Goal: Information Seeking & Learning: Learn about a topic

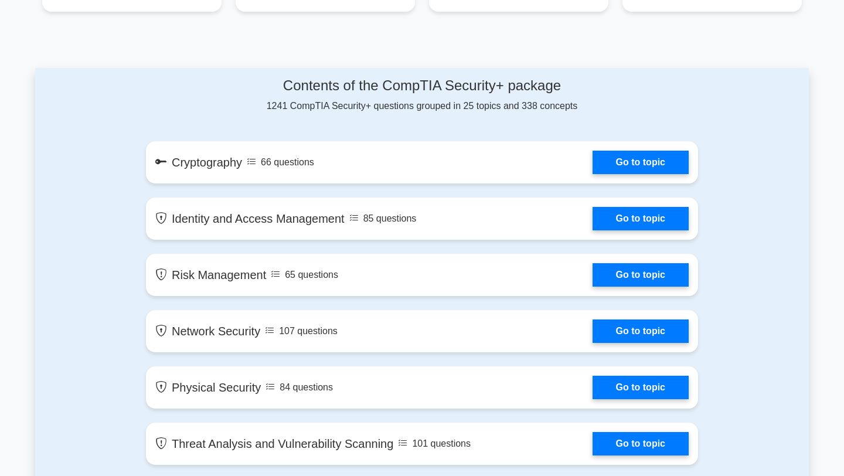
scroll to position [544, 0]
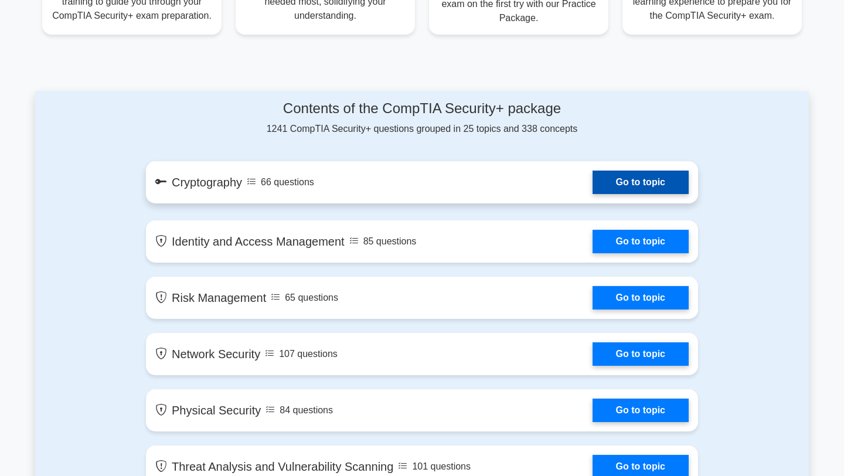
click at [608, 182] on link "Go to topic" at bounding box center [640, 182] width 96 height 23
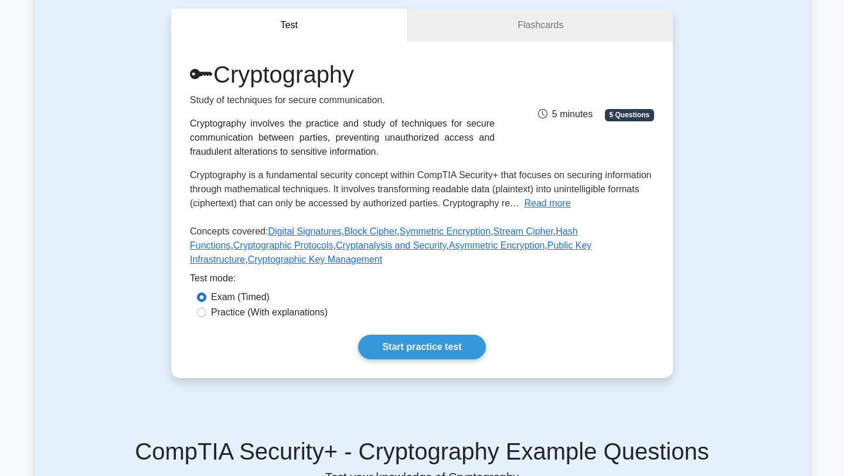
scroll to position [99, 0]
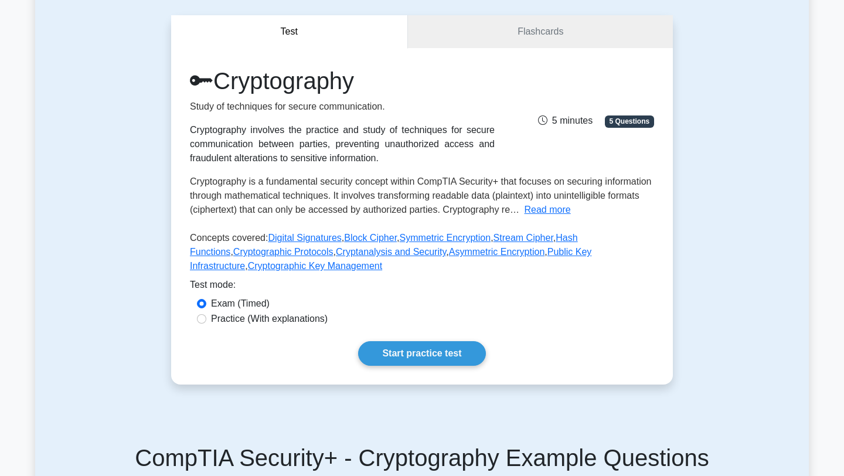
click at [549, 328] on div "Cryptography Study of techniques for secure communication. Cryptography involve…" at bounding box center [422, 216] width 502 height 336
click at [387, 352] on link "Start practice test" at bounding box center [421, 353] width 127 height 25
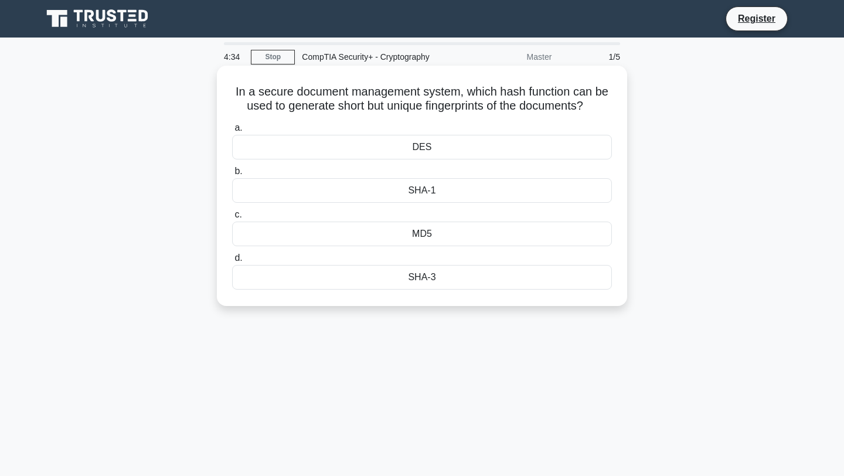
click at [467, 148] on div "DES" at bounding box center [422, 147] width 380 height 25
click at [232, 132] on input "a. DES" at bounding box center [232, 128] width 0 height 8
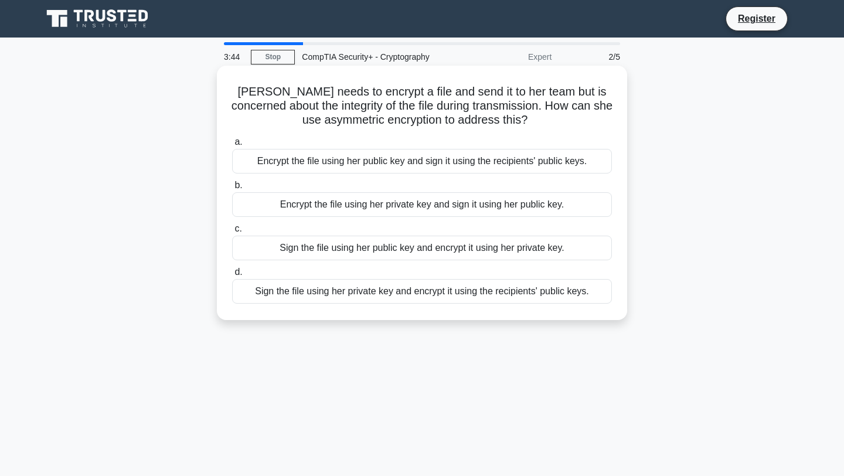
click at [431, 199] on div "Encrypt the file using her private key and sign it using her public key." at bounding box center [422, 204] width 380 height 25
click at [232, 189] on input "b. Encrypt the file using her private key and sign it using her public key." at bounding box center [232, 186] width 0 height 8
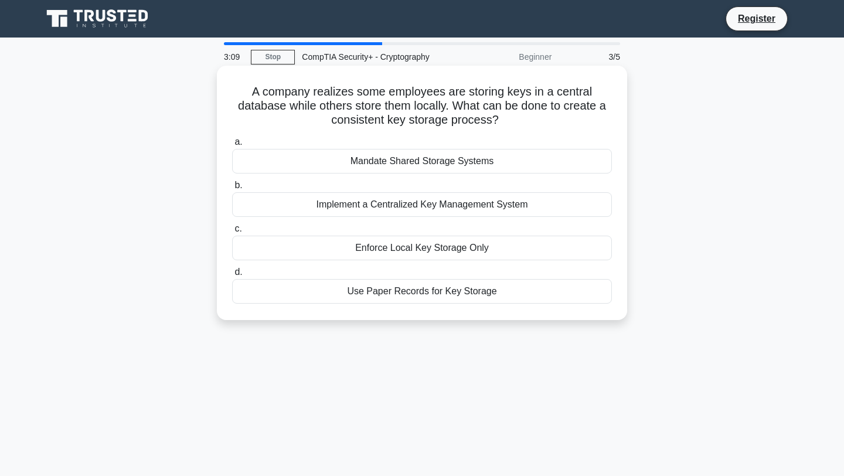
click at [405, 206] on div "Implement a Centralized Key Management System" at bounding box center [422, 204] width 380 height 25
click at [232, 189] on input "b. Implement a Centralized Key Management System" at bounding box center [232, 186] width 0 height 8
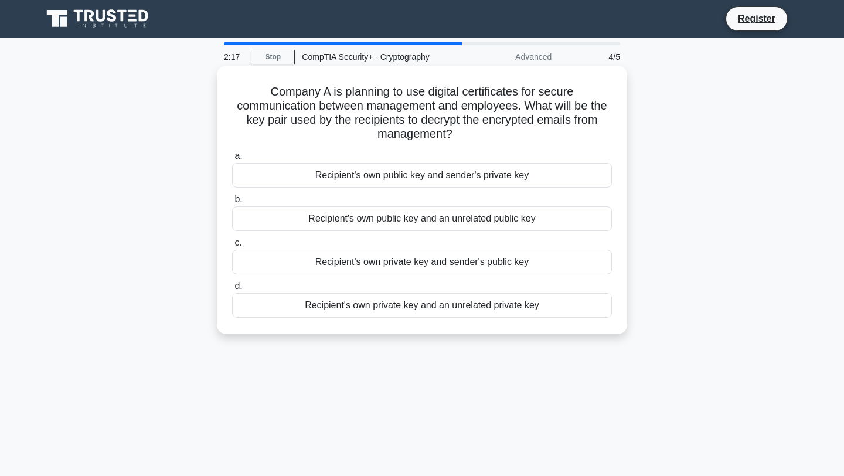
click at [413, 172] on div "Recipient's own public key and sender's private key" at bounding box center [422, 175] width 380 height 25
click at [232, 160] on input "a. Recipient's own public key and sender's private key" at bounding box center [232, 156] width 0 height 8
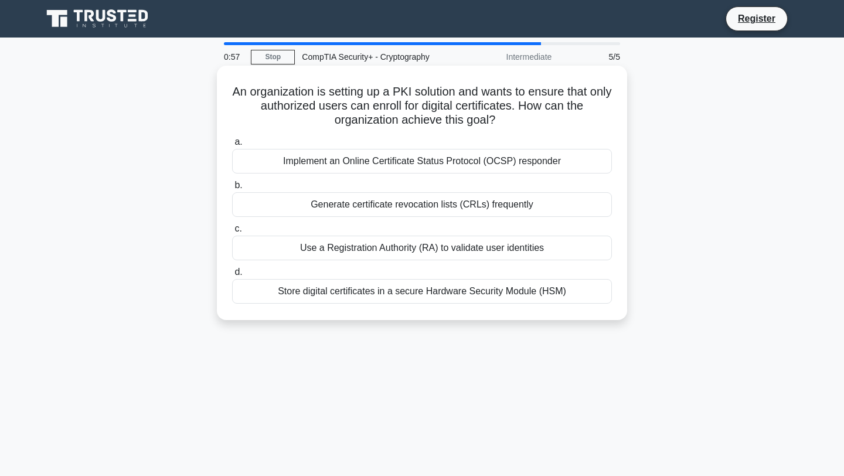
click at [351, 169] on div "Implement an Online Certificate Status Protocol (OCSP) responder" at bounding box center [422, 161] width 380 height 25
click at [232, 146] on input "a. Implement an Online Certificate Status Protocol (OCSP) responder" at bounding box center [232, 142] width 0 height 8
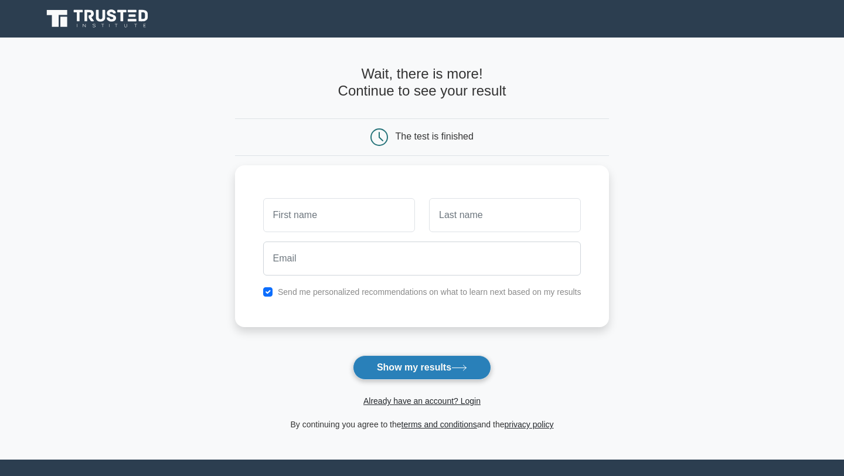
click at [415, 370] on button "Show my results" at bounding box center [422, 367] width 138 height 25
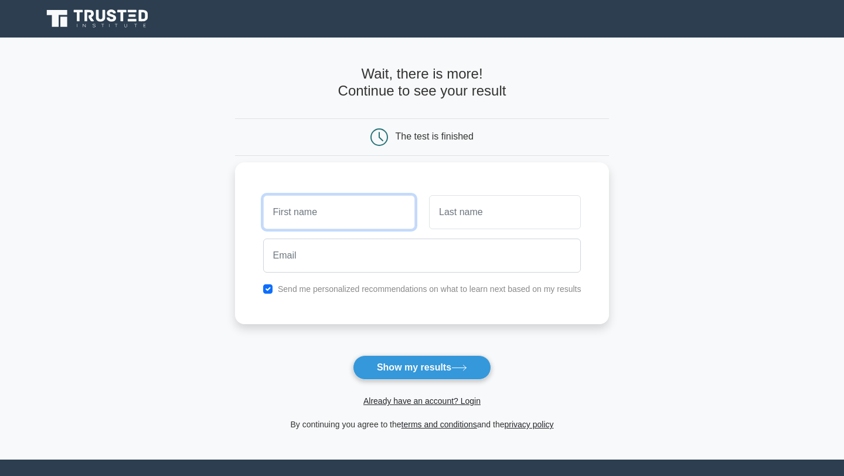
click at [325, 211] on input "text" at bounding box center [339, 212] width 152 height 34
type input "Sundiata"
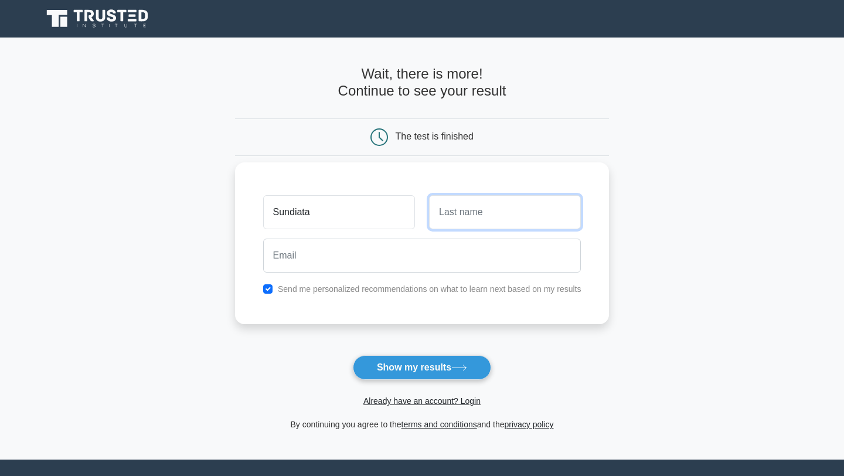
click at [478, 219] on input "text" at bounding box center [505, 212] width 152 height 34
type input "Keita"
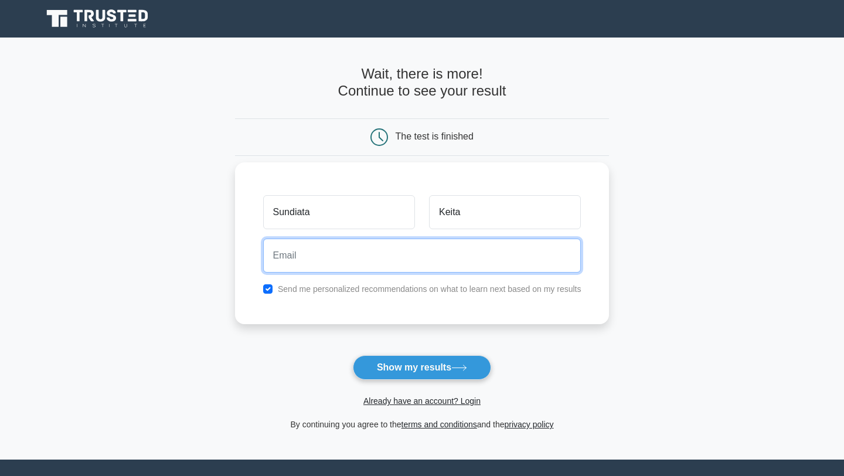
click at [380, 267] on input "email" at bounding box center [422, 255] width 318 height 34
type input "[EMAIL_ADDRESS][DOMAIN_NAME]"
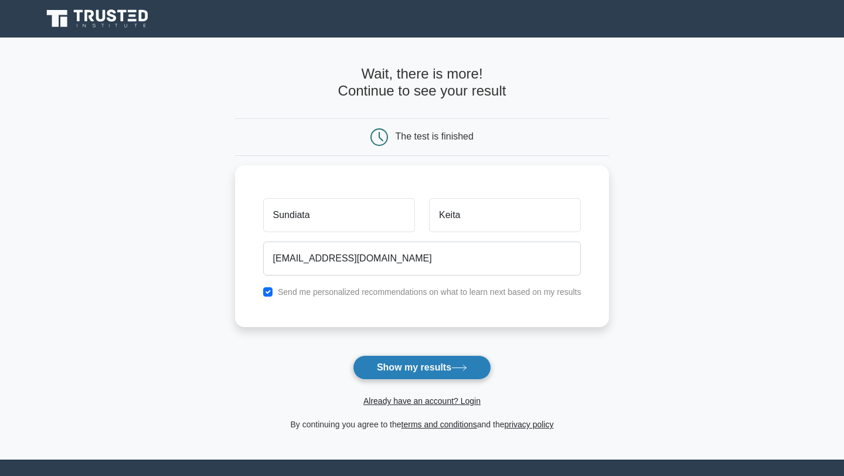
click at [415, 370] on button "Show my results" at bounding box center [422, 367] width 138 height 25
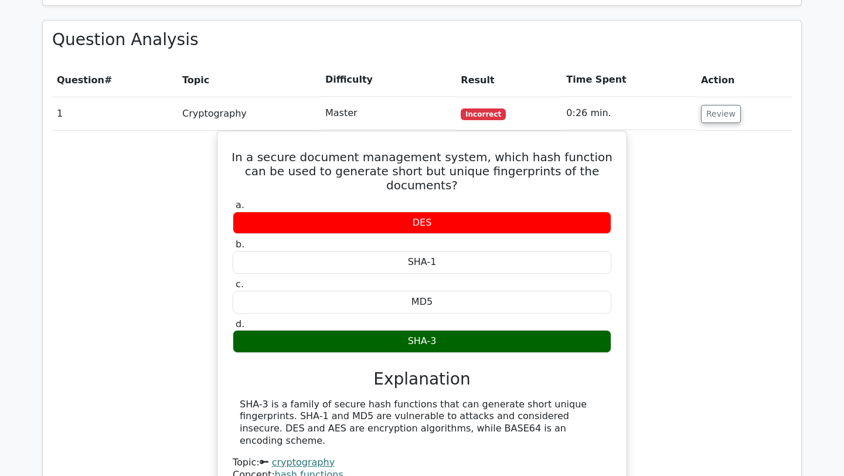
scroll to position [766, 0]
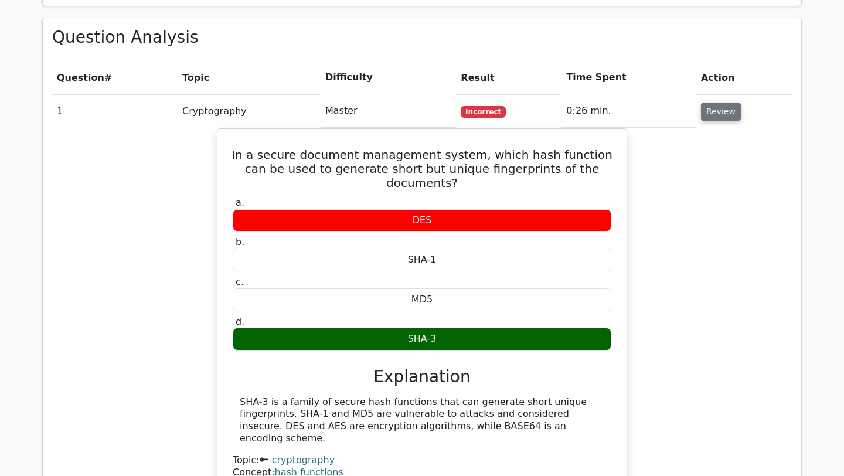
click at [701, 103] on button "Review" at bounding box center [721, 112] width 40 height 18
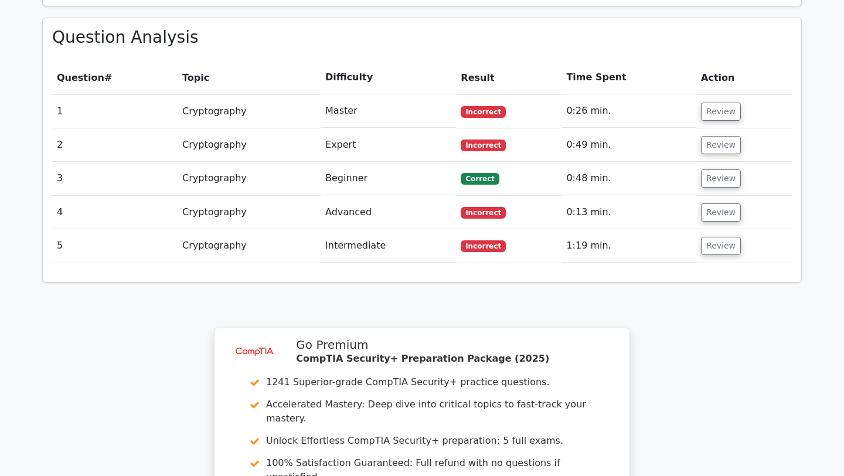
click at [409, 128] on td "Expert" at bounding box center [388, 144] width 135 height 33
click at [489, 106] on span "Incorrect" at bounding box center [483, 112] width 45 height 12
click at [717, 136] on button "Review" at bounding box center [721, 145] width 40 height 18
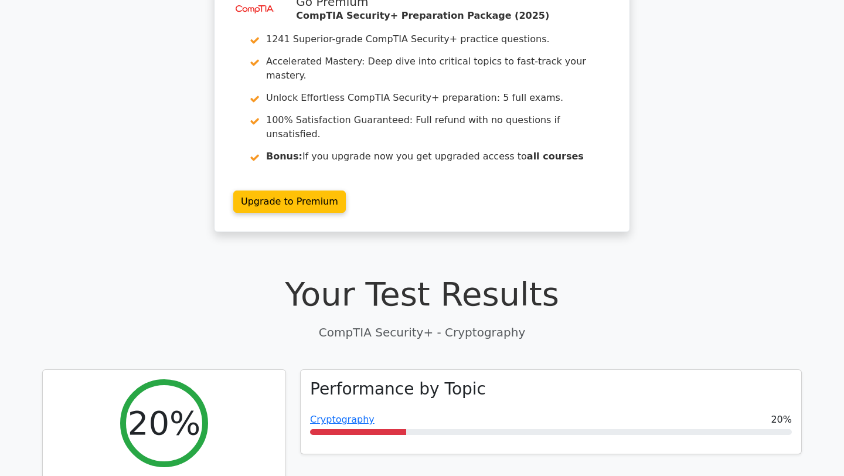
scroll to position [0, 0]
